Goal: Information Seeking & Learning: Check status

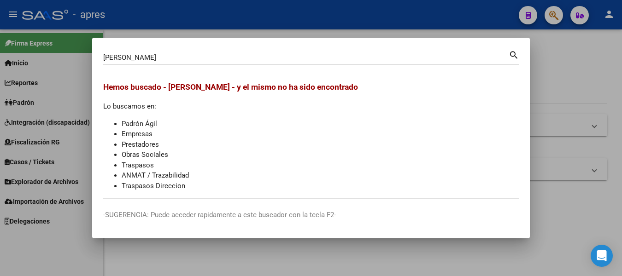
drag, startPoint x: 172, startPoint y: 51, endPoint x: -4, endPoint y: 19, distance: 178.8
click at [0, 19] on html "menu - apres person Firma Express Inicio Instructivos Contacto OS Reportes Padr…" at bounding box center [311, 138] width 622 height 276
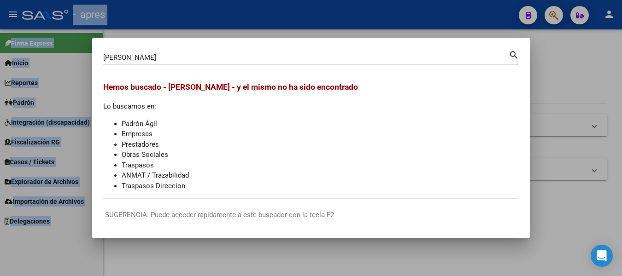
click at [191, 54] on input "[PERSON_NAME]" at bounding box center [305, 57] width 405 height 8
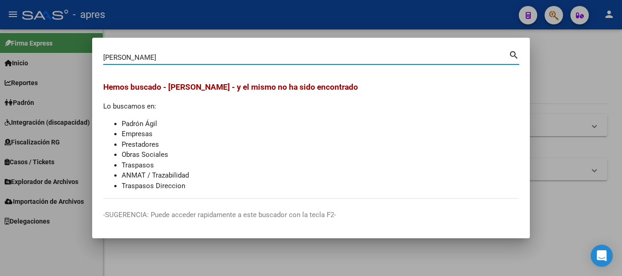
click at [191, 54] on input "[PERSON_NAME]" at bounding box center [305, 57] width 405 height 8
drag, startPoint x: 191, startPoint y: 54, endPoint x: -4, endPoint y: 58, distance: 194.8
click at [0, 58] on html "menu - apres person Firma Express Inicio Instructivos Contacto OS Reportes Padr…" at bounding box center [311, 138] width 622 height 276
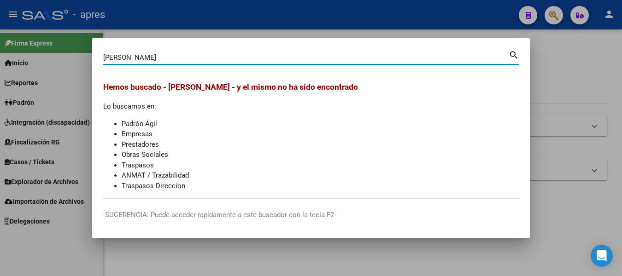
paste input
type input "F"
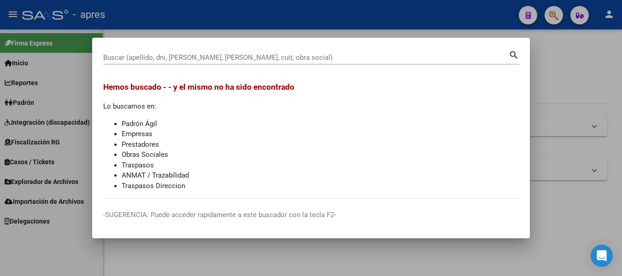
click at [155, 52] on div "Buscar (apellido, dni, [PERSON_NAME], [PERSON_NAME], cuit, obra social)" at bounding box center [305, 58] width 405 height 14
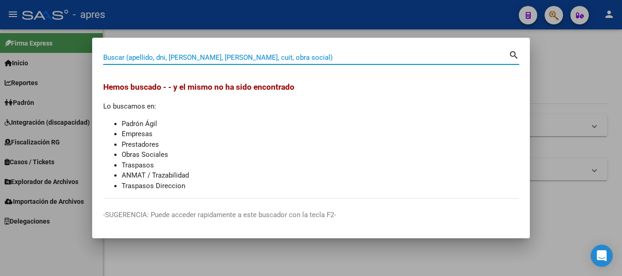
paste input "20361731493"
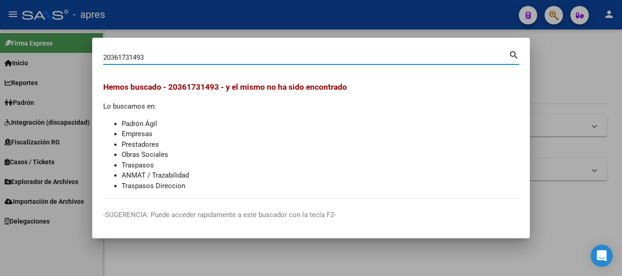
type input "20361731493"
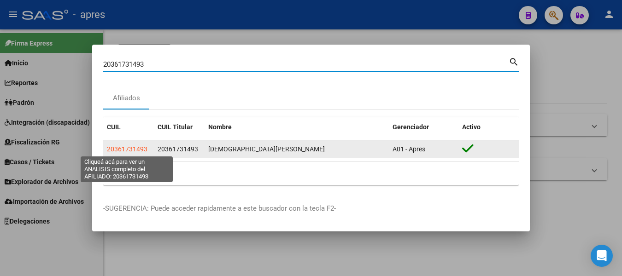
click at [138, 151] on span "20361731493" at bounding box center [127, 148] width 41 height 7
type textarea "20361731493"
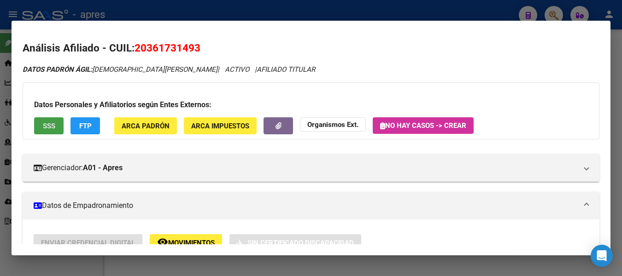
click at [43, 128] on span "SSS" at bounding box center [49, 126] width 12 height 8
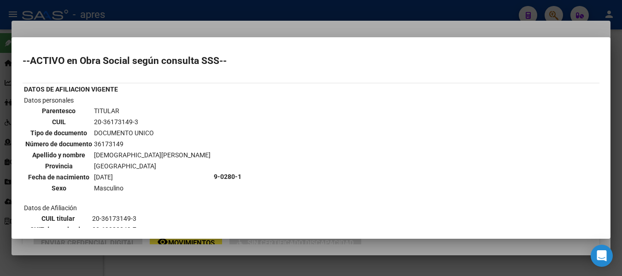
click at [302, 7] on div at bounding box center [311, 138] width 622 height 276
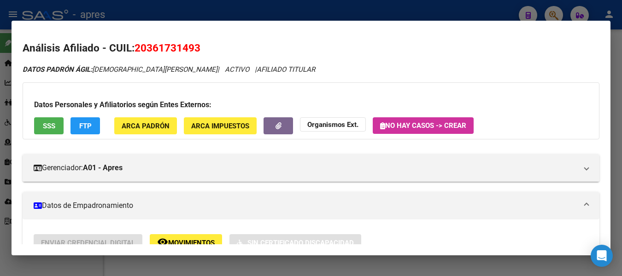
click at [47, 126] on span "SSS" at bounding box center [49, 126] width 12 height 8
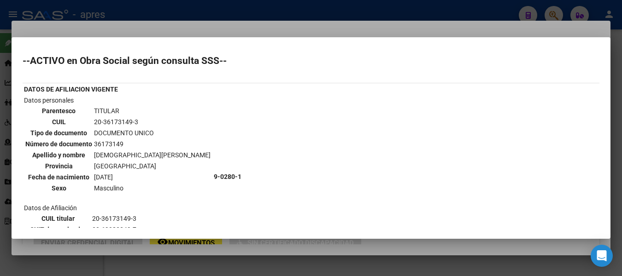
click at [187, 31] on div at bounding box center [311, 138] width 622 height 276
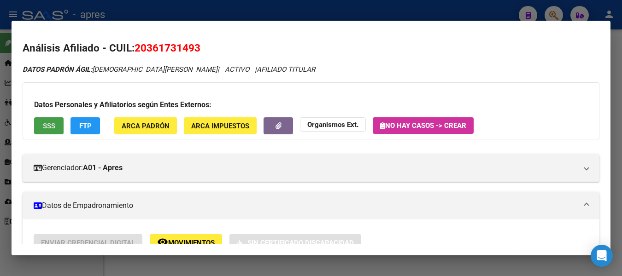
click at [52, 124] on span "SSS" at bounding box center [49, 126] width 12 height 8
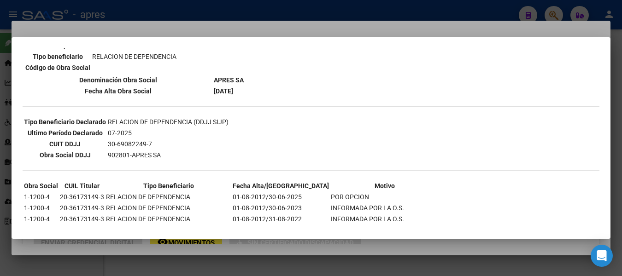
scroll to position [300, 0]
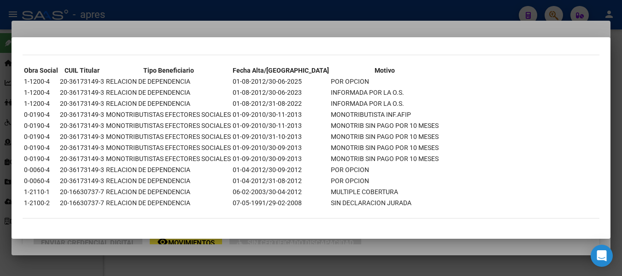
click at [264, 29] on div at bounding box center [311, 138] width 622 height 276
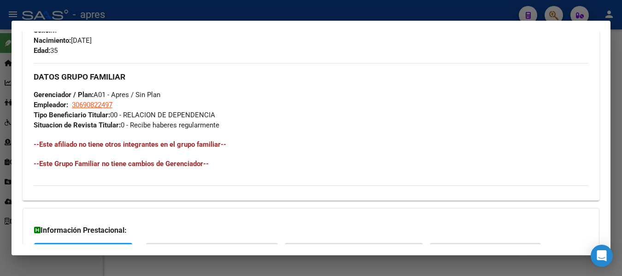
scroll to position [487, 0]
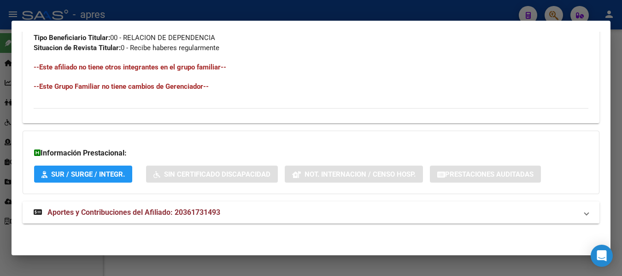
click at [103, 214] on span "Aportes y Contribuciones del Afiliado: 20361731493" at bounding box center [133, 212] width 173 height 9
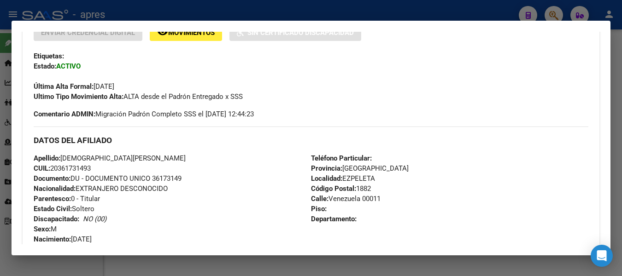
scroll to position [26, 0]
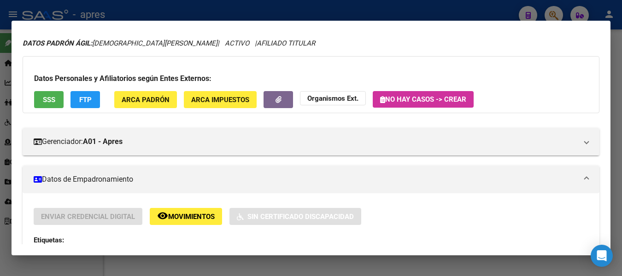
click at [149, 98] on span "ARCA Padrón" at bounding box center [146, 100] width 48 height 8
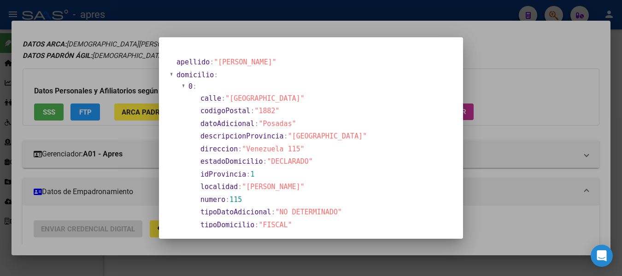
scroll to position [39, 0]
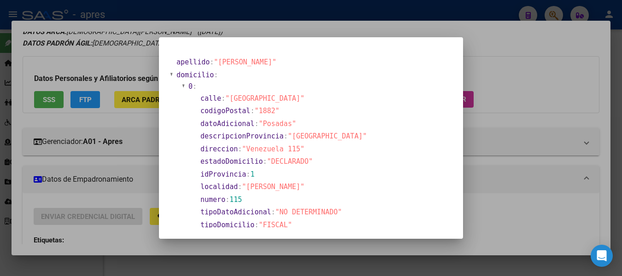
click at [320, 29] on div at bounding box center [311, 138] width 622 height 276
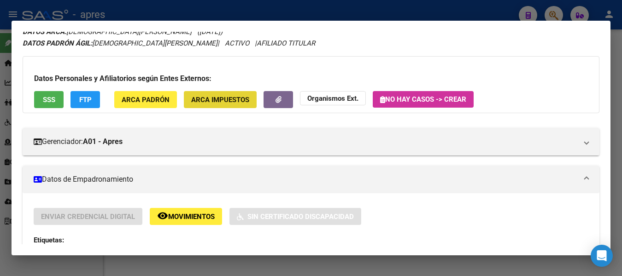
click at [239, 96] on span "ARCA Impuestos" at bounding box center [220, 100] width 58 height 8
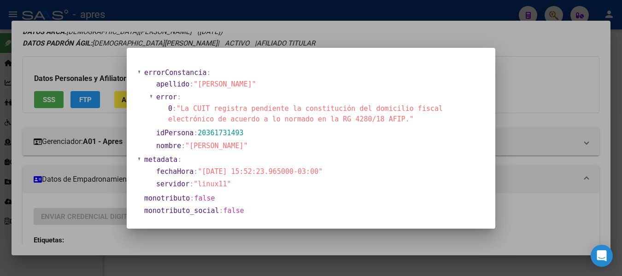
click at [323, 27] on div at bounding box center [311, 138] width 622 height 276
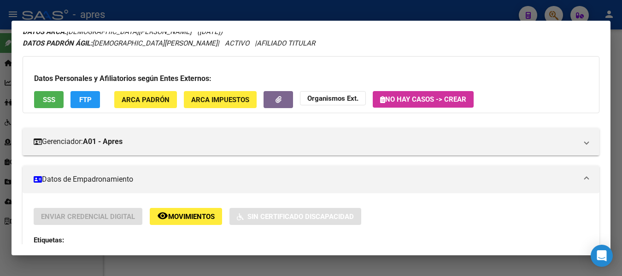
click at [159, 12] on div at bounding box center [311, 138] width 622 height 276
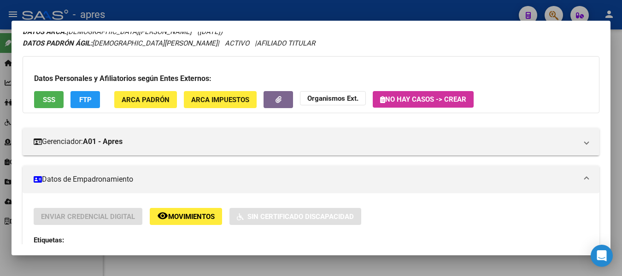
click at [159, 12] on div at bounding box center [311, 138] width 622 height 276
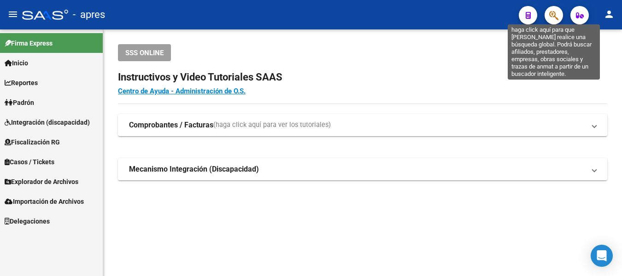
click at [553, 13] on icon "button" at bounding box center [553, 15] width 9 height 11
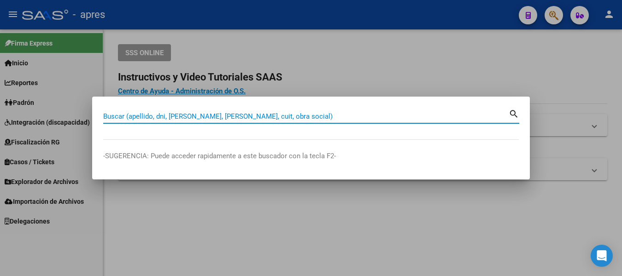
paste input "20221734492"
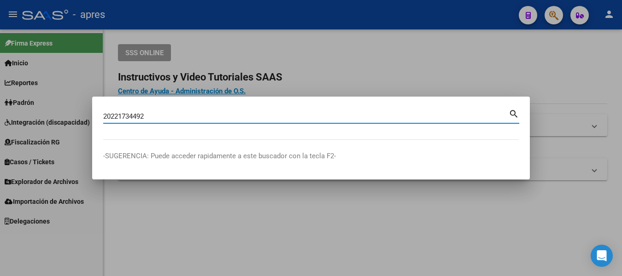
type input "20221734492"
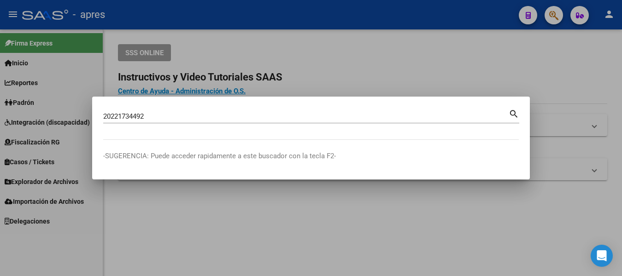
click at [513, 115] on mat-icon "search" at bounding box center [513, 113] width 11 height 11
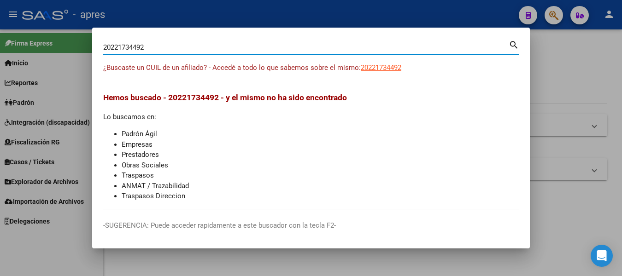
drag, startPoint x: 201, startPoint y: 44, endPoint x: 165, endPoint y: 52, distance: 36.7
click at [165, 52] on div "20221734492 Buscar (apellido, dni, cuil, [PERSON_NAME], cuit, obra social)" at bounding box center [305, 48] width 405 height 14
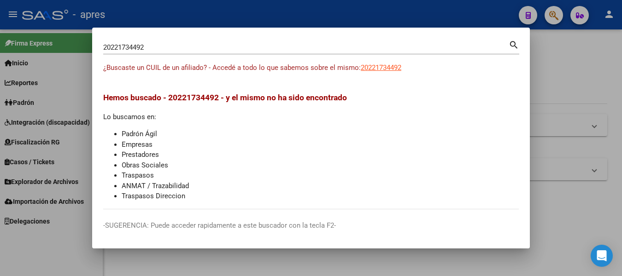
drag, startPoint x: 165, startPoint y: 52, endPoint x: 58, endPoint y: 32, distance: 108.6
click at [58, 32] on div "20221734492 Buscar (apellido, dni, cuil, nro traspaso, cuit, obra social) searc…" at bounding box center [311, 138] width 622 height 276
click at [404, 22] on div at bounding box center [311, 138] width 622 height 276
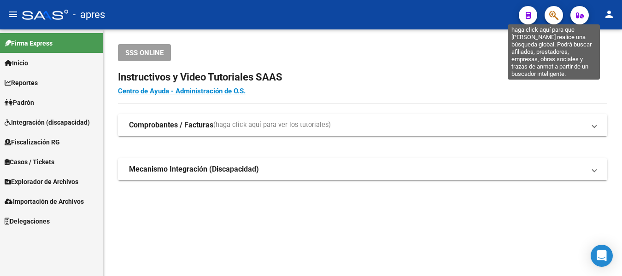
click at [555, 12] on icon "button" at bounding box center [553, 15] width 9 height 11
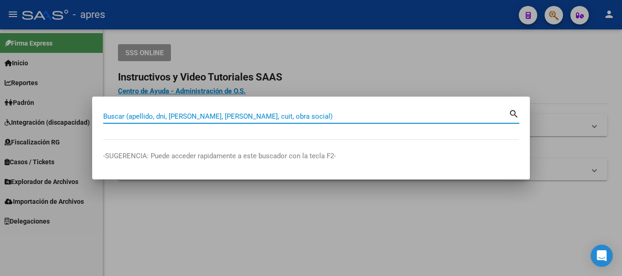
paste input "20275732479"
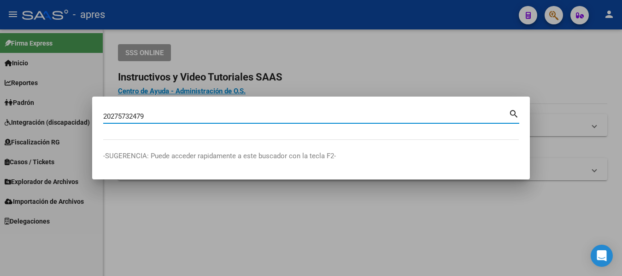
type input "20275732479"
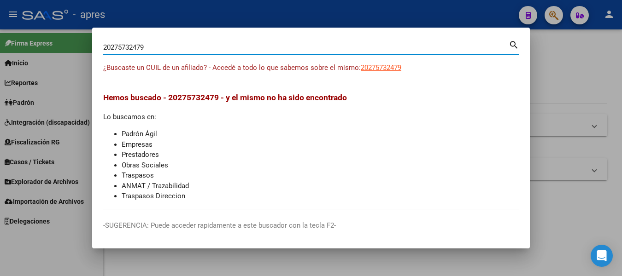
drag, startPoint x: 148, startPoint y: 44, endPoint x: 162, endPoint y: 41, distance: 14.5
click at [163, 41] on div "20275732479 [PERSON_NAME] (apellido, dni, [PERSON_NAME], [PERSON_NAME], cuit, o…" at bounding box center [305, 48] width 405 height 14
